Goal: Task Accomplishment & Management: Manage account settings

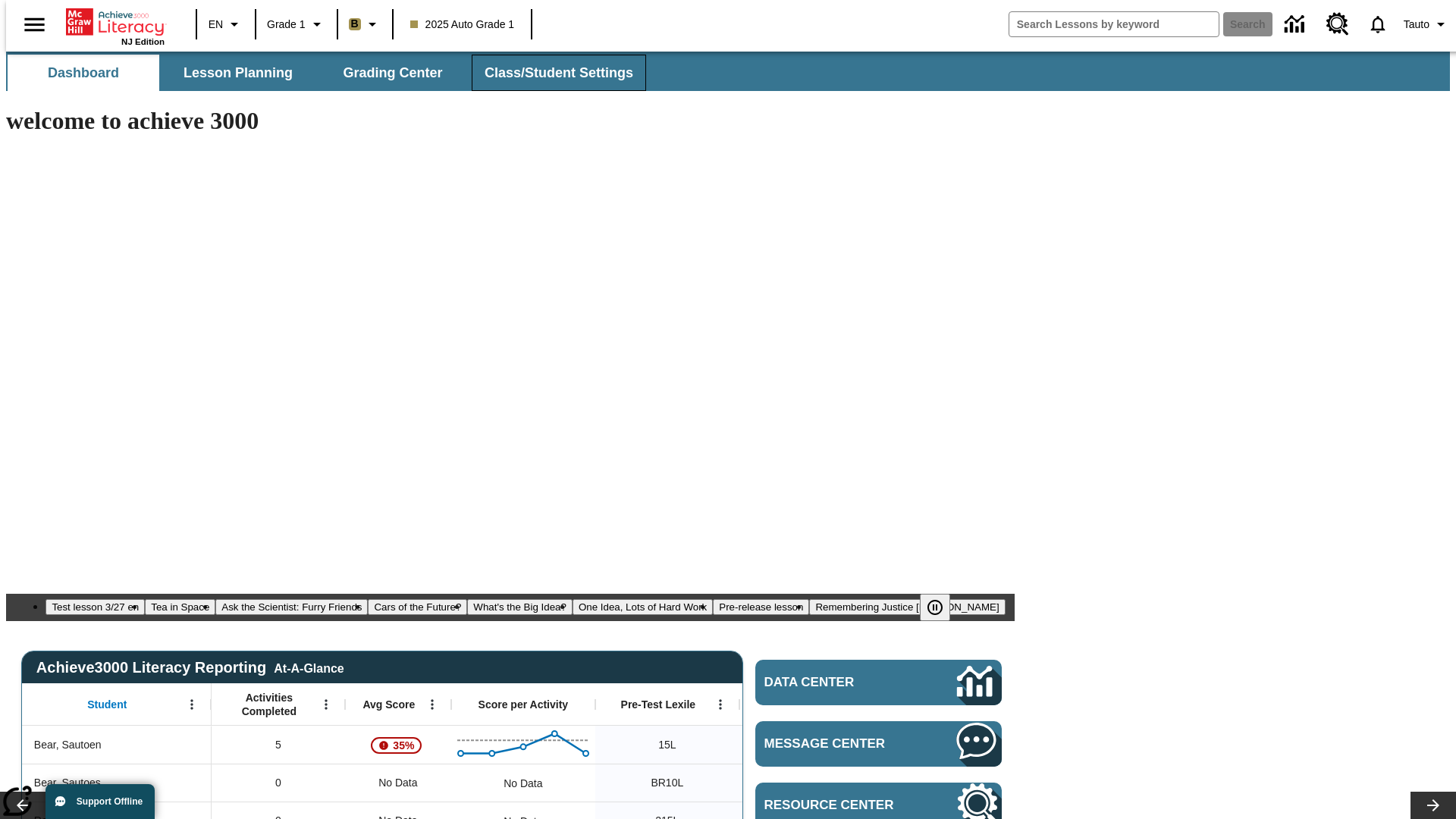
click at [551, 73] on span "Class/Student Settings" at bounding box center [559, 73] width 149 height 18
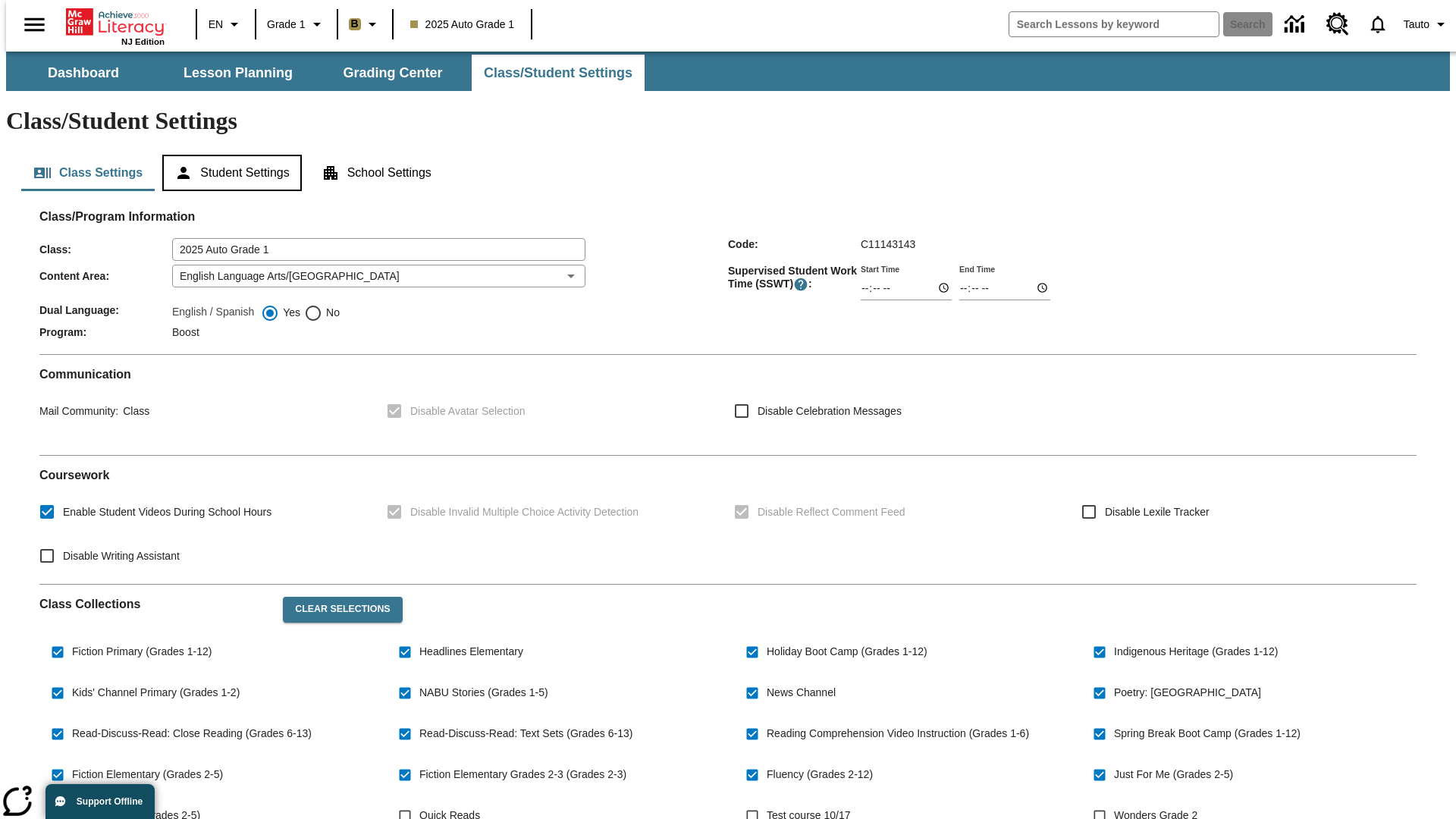
click at [228, 155] on button "Student Settings" at bounding box center [231, 173] width 138 height 36
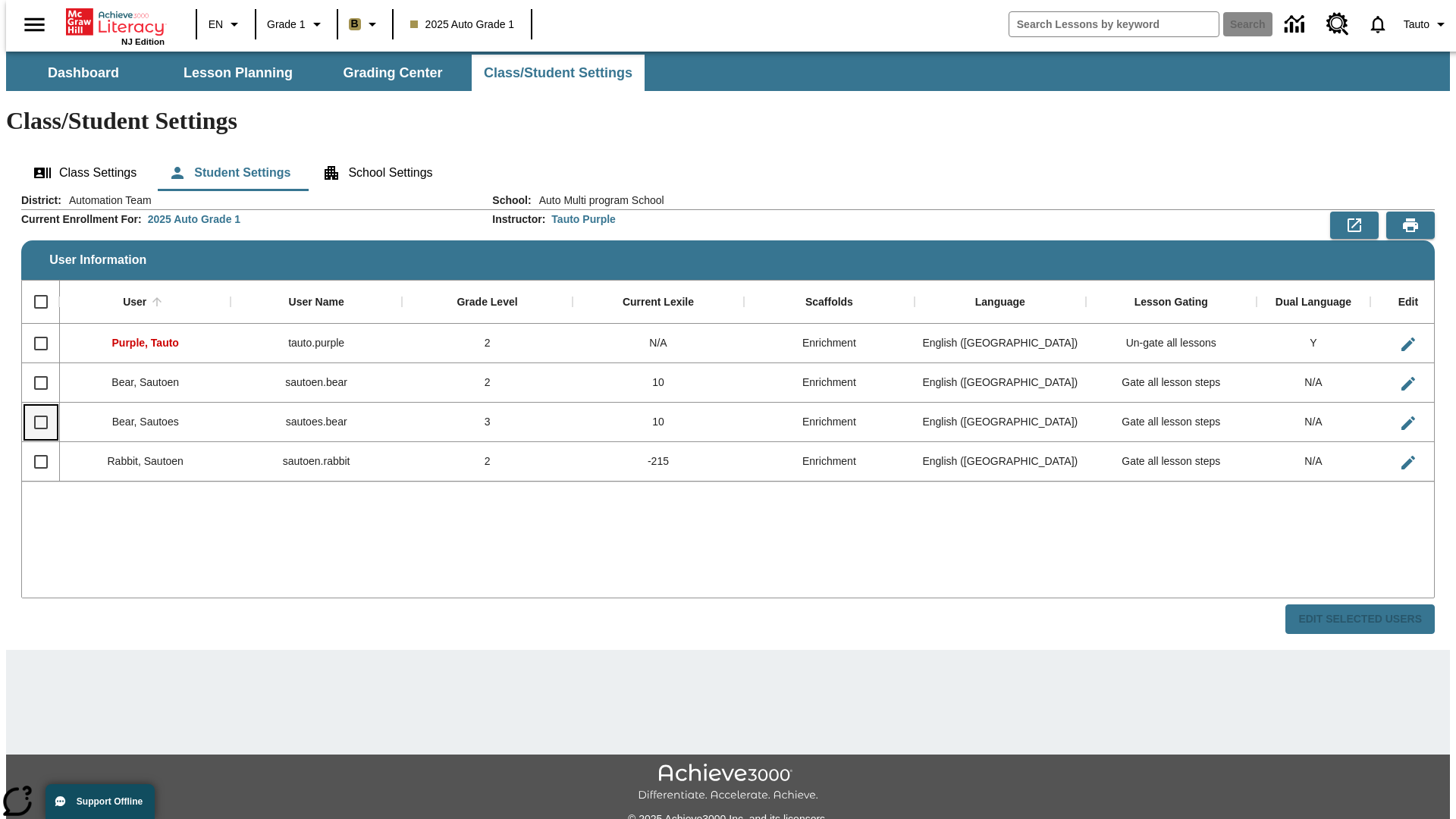
click at [34, 406] on input "Select row" at bounding box center [41, 422] width 32 height 32
checkbox input "true"
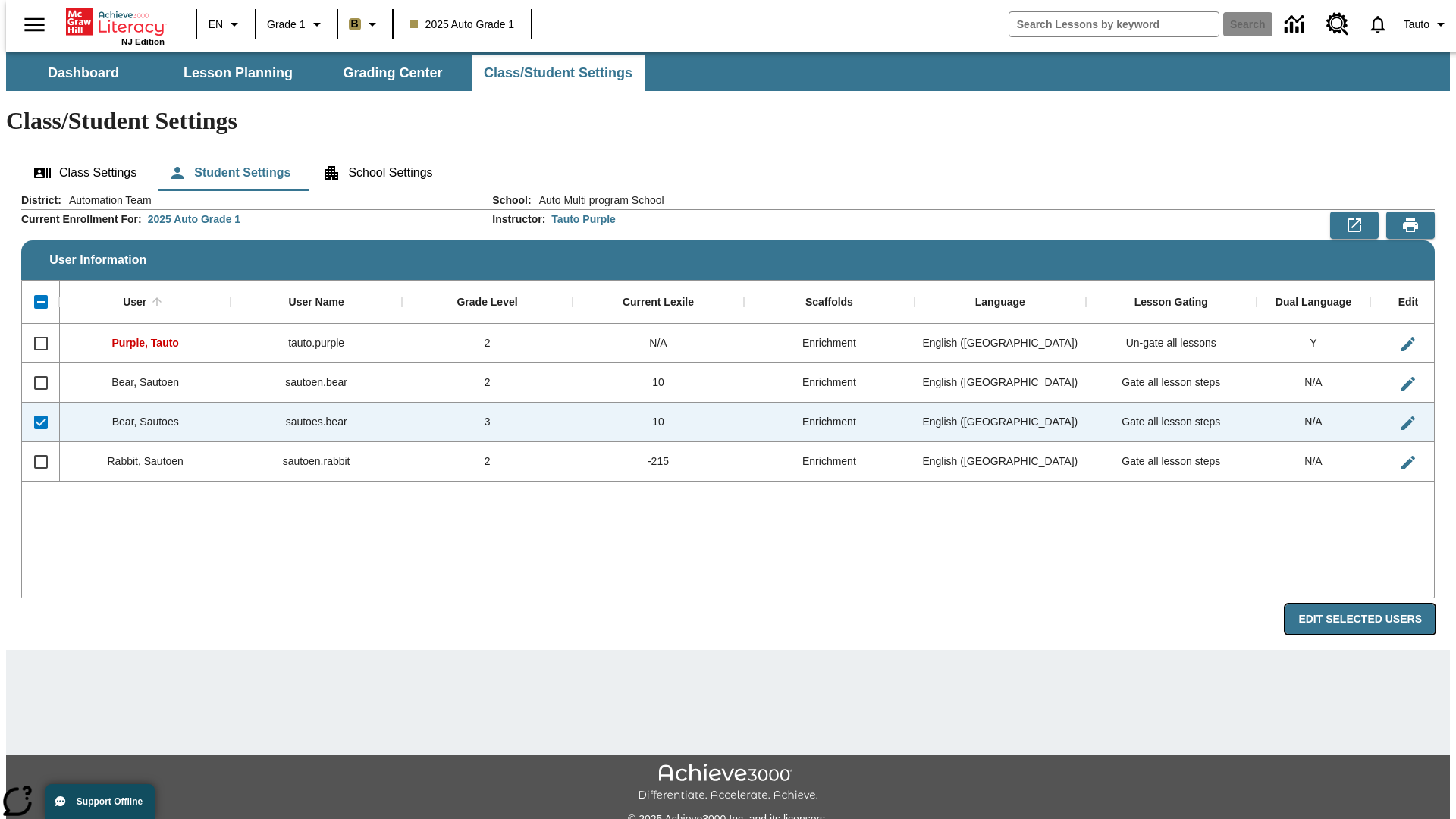
click at [1372, 605] on button "Edit Selected Users" at bounding box center [1360, 620] width 150 height 30
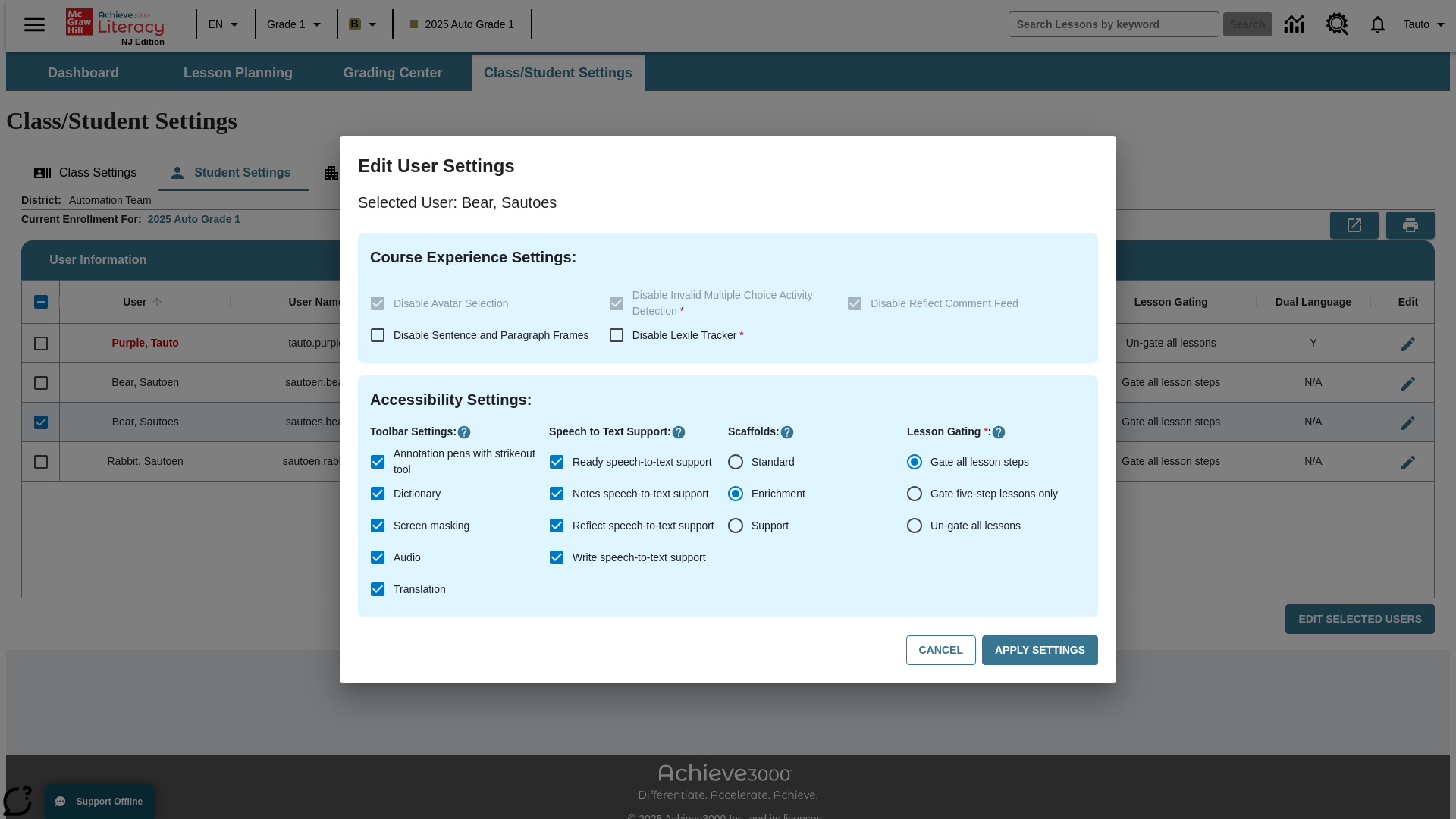
click at [915, 525] on input "Un-gate all lessons" at bounding box center [915, 525] width 32 height 32
radio input "true"
click at [1043, 651] on button "Apply Settings" at bounding box center [1040, 651] width 116 height 30
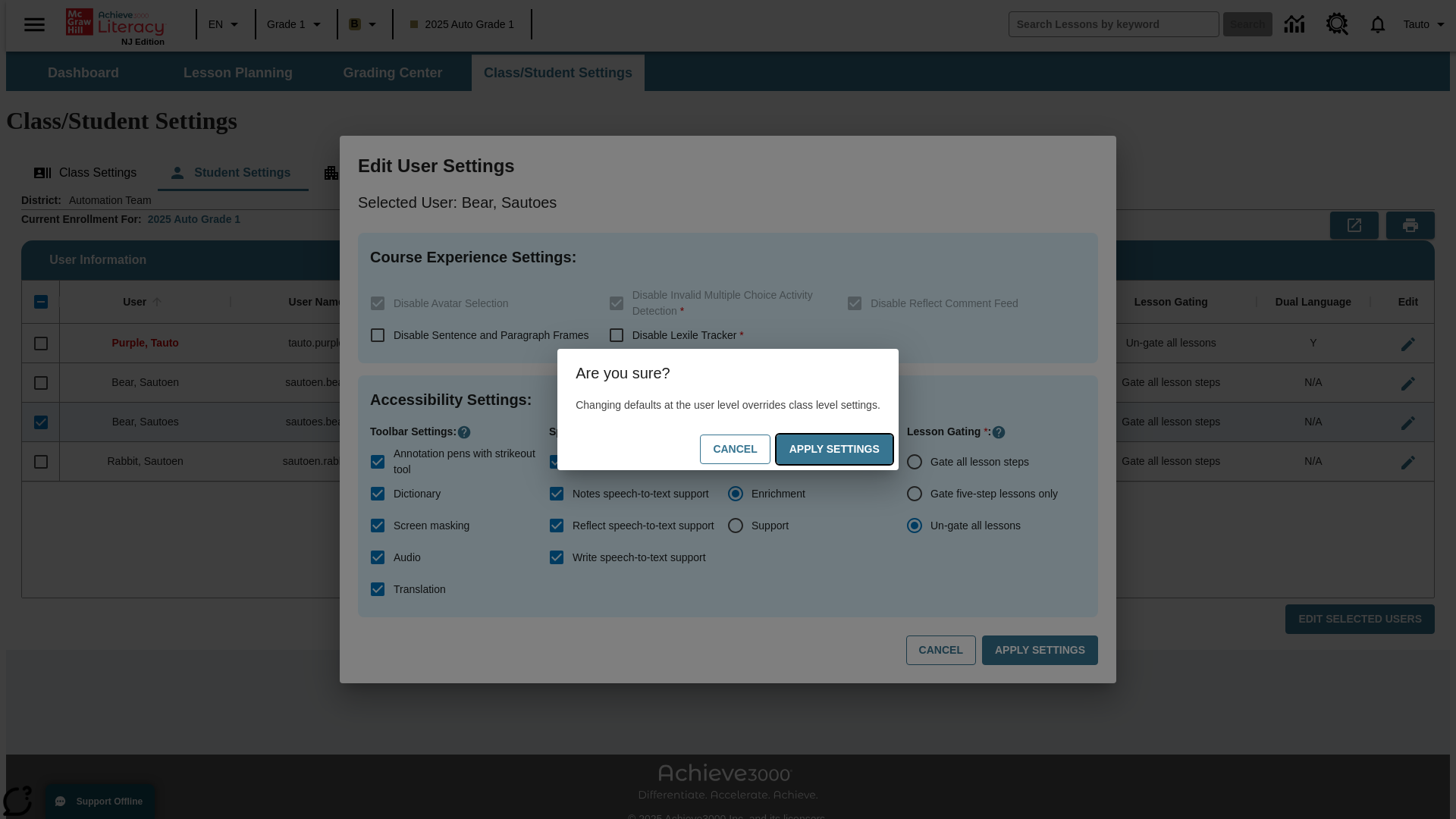
click at [850, 449] on button "Apply Settings" at bounding box center [835, 450] width 116 height 30
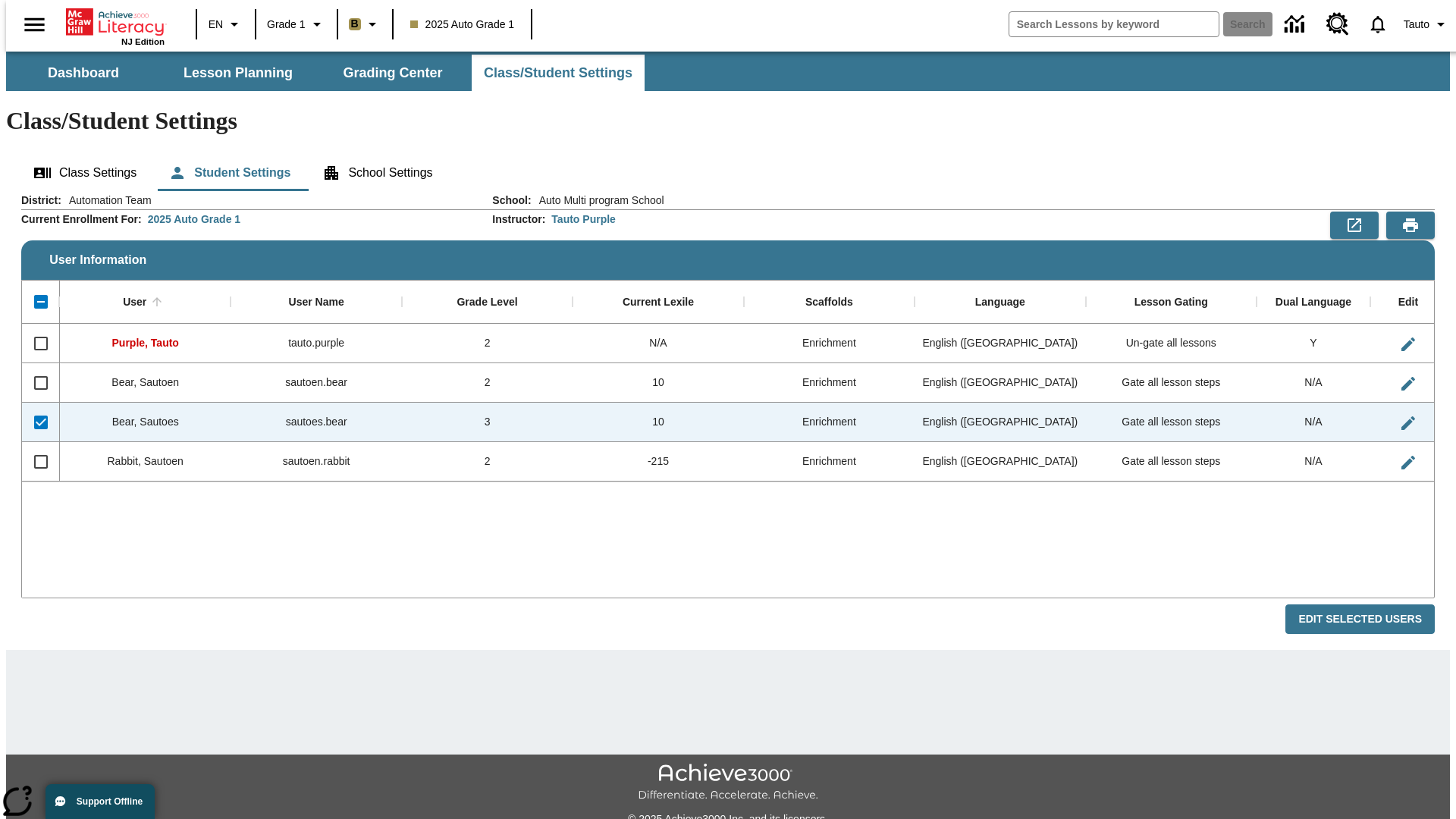
checkbox input "false"
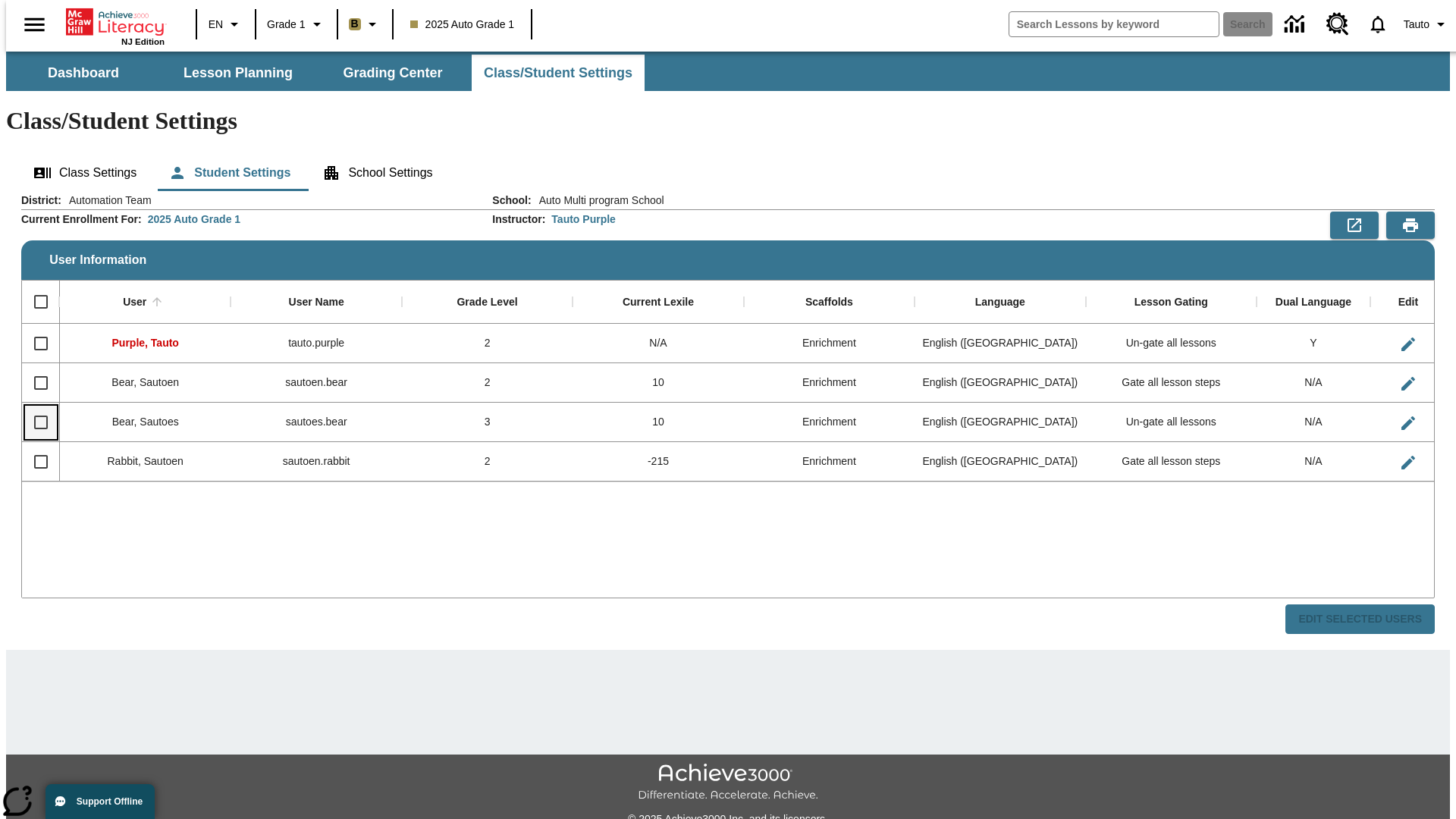
click at [34, 406] on input "Select row" at bounding box center [41, 422] width 32 height 32
checkbox input "true"
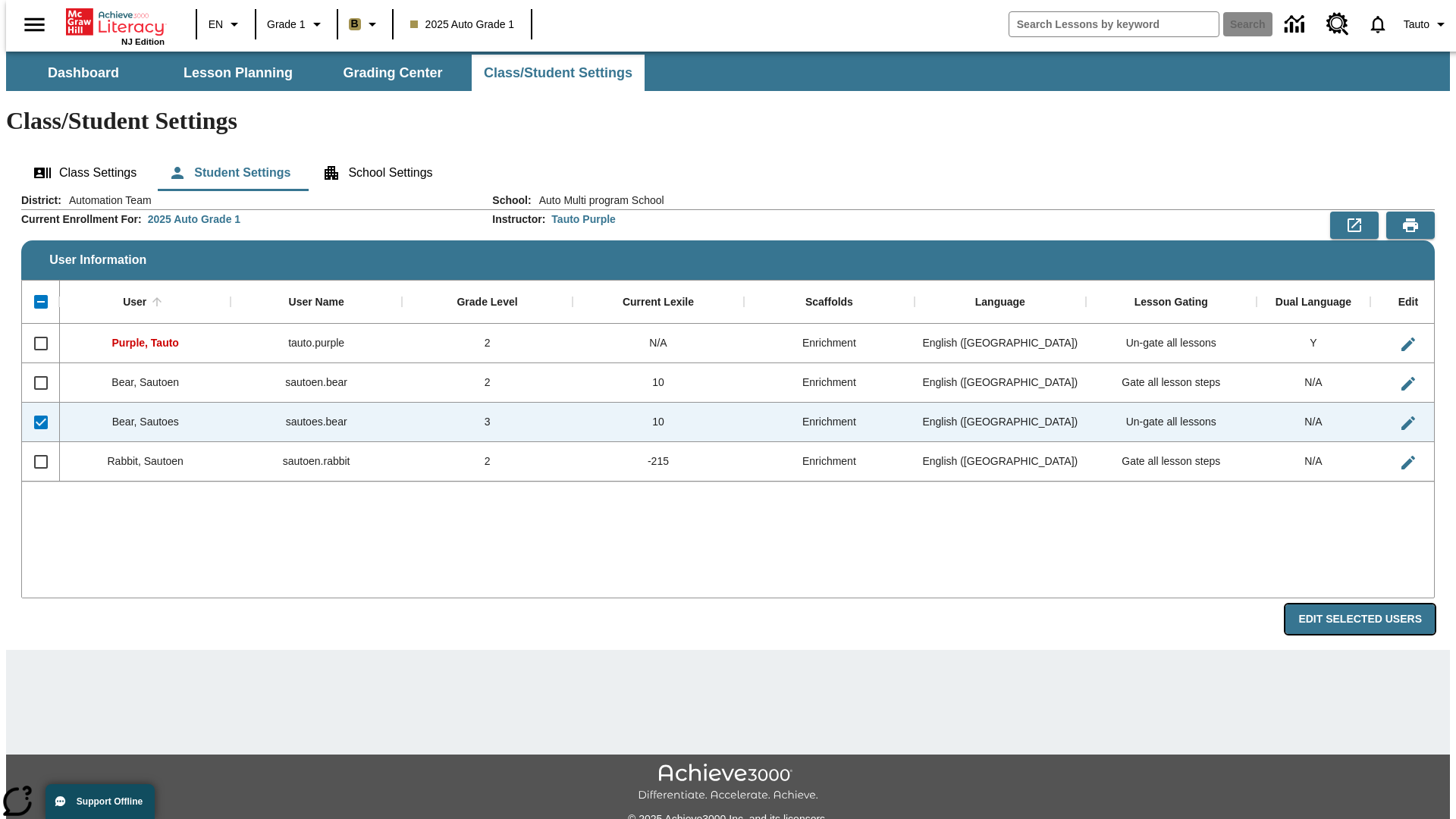
click at [1372, 605] on button "Edit Selected Users" at bounding box center [1360, 620] width 150 height 30
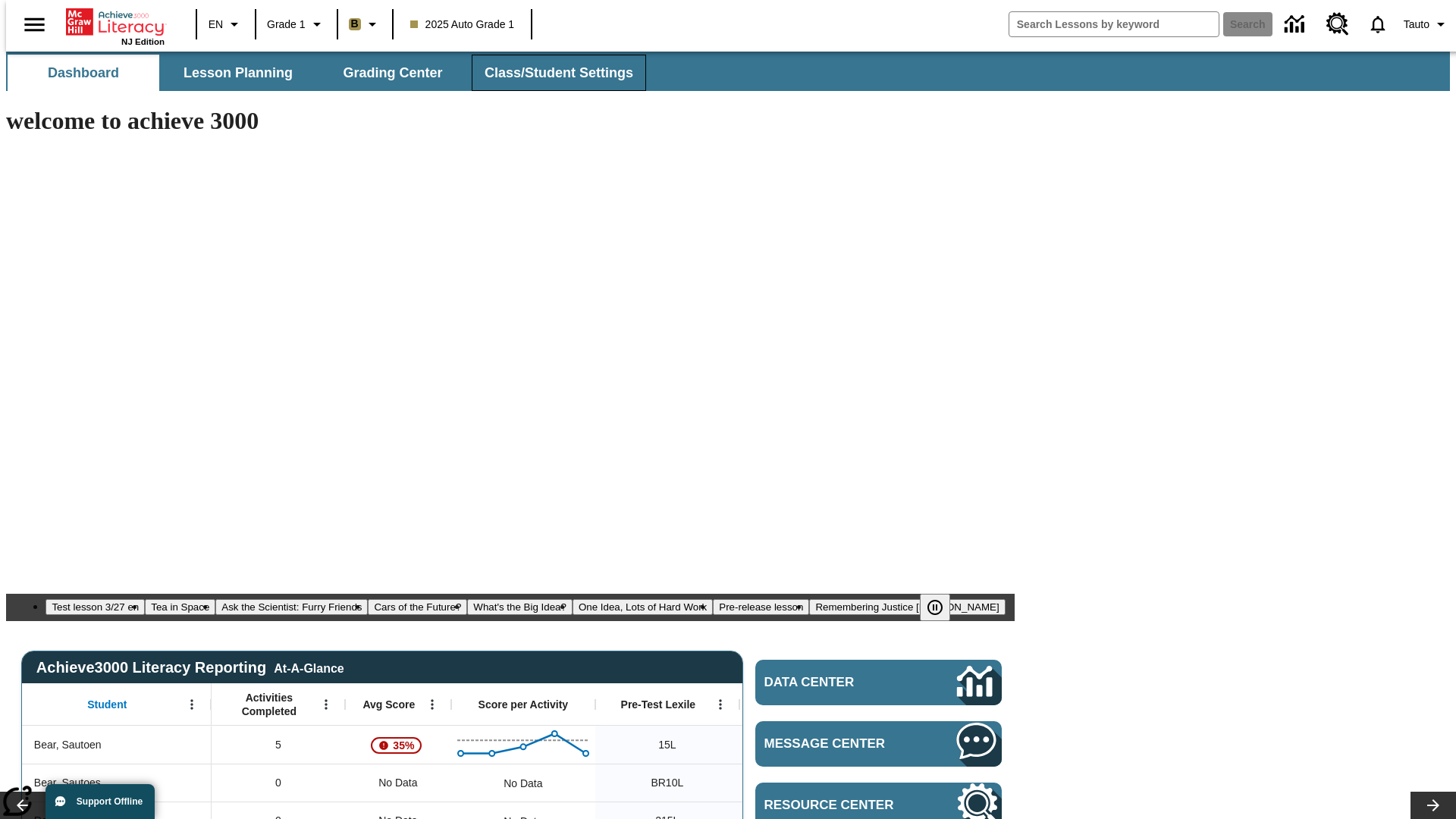
click at [551, 73] on span "Class/Student Settings" at bounding box center [559, 73] width 149 height 18
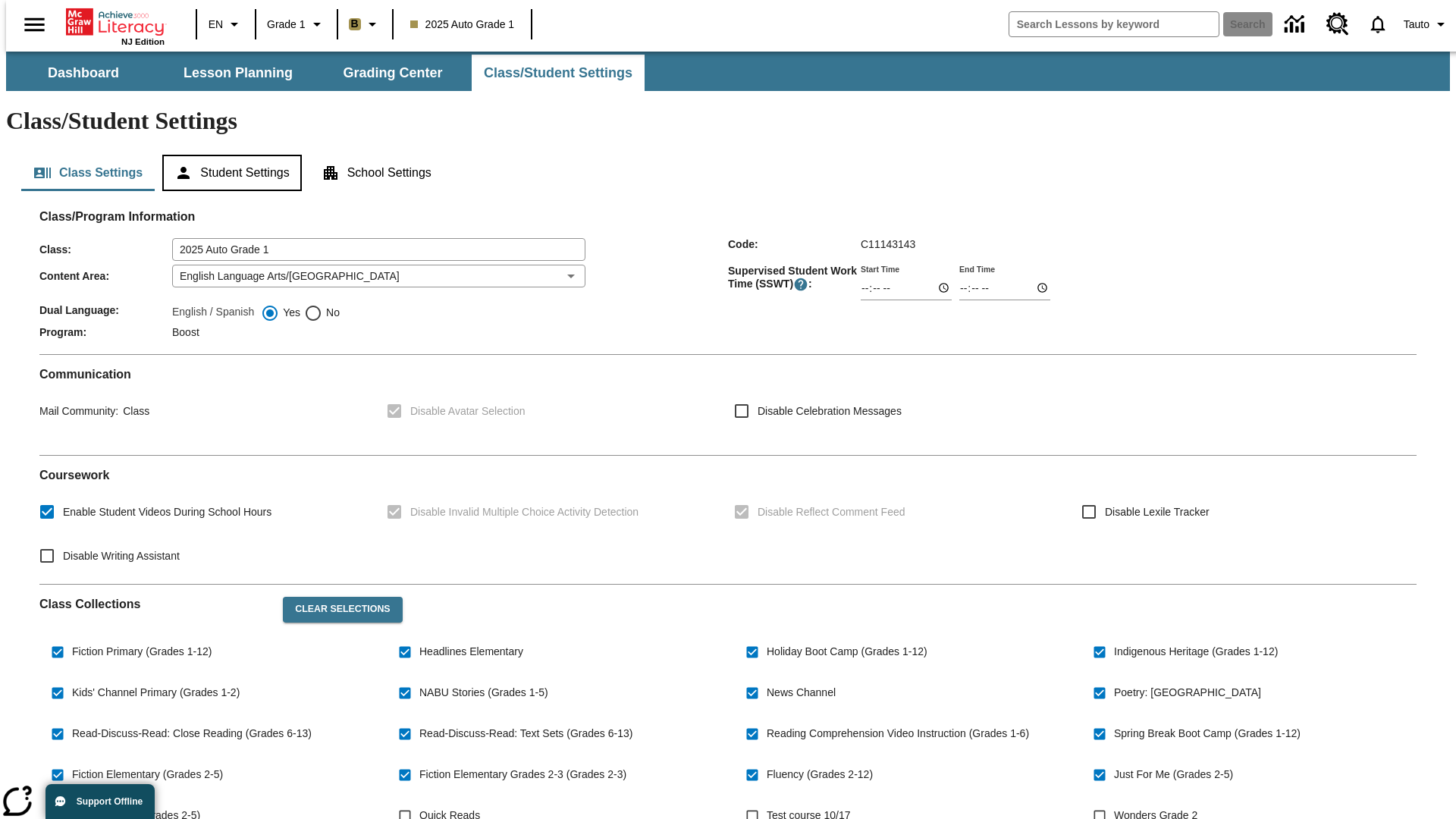
click at [228, 155] on button "Student Settings" at bounding box center [231, 173] width 138 height 36
